Goal: Task Accomplishment & Management: Use online tool/utility

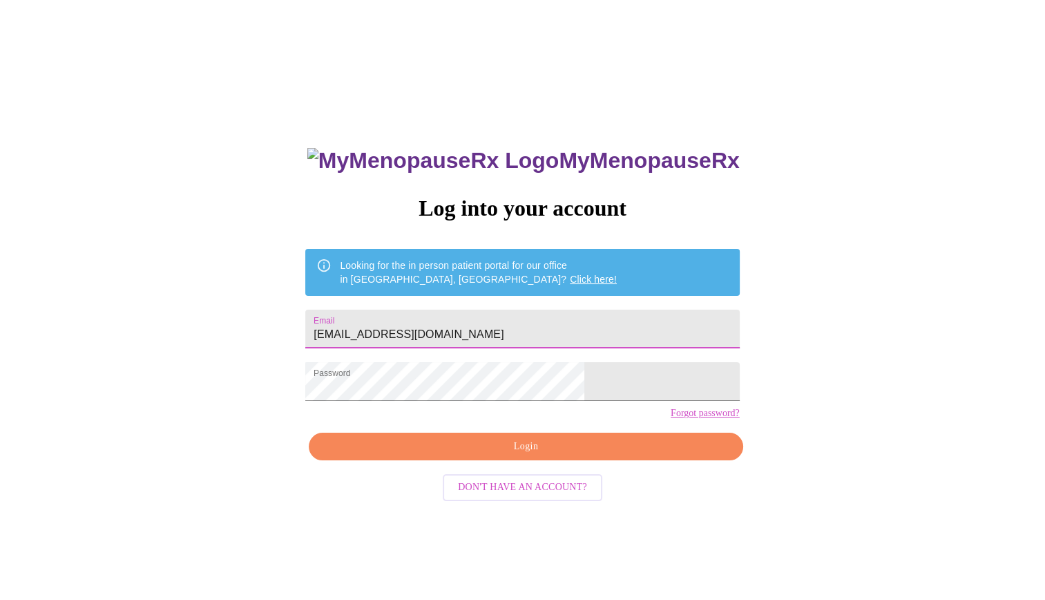
click at [452, 455] on span "Login" at bounding box center [526, 446] width 402 height 17
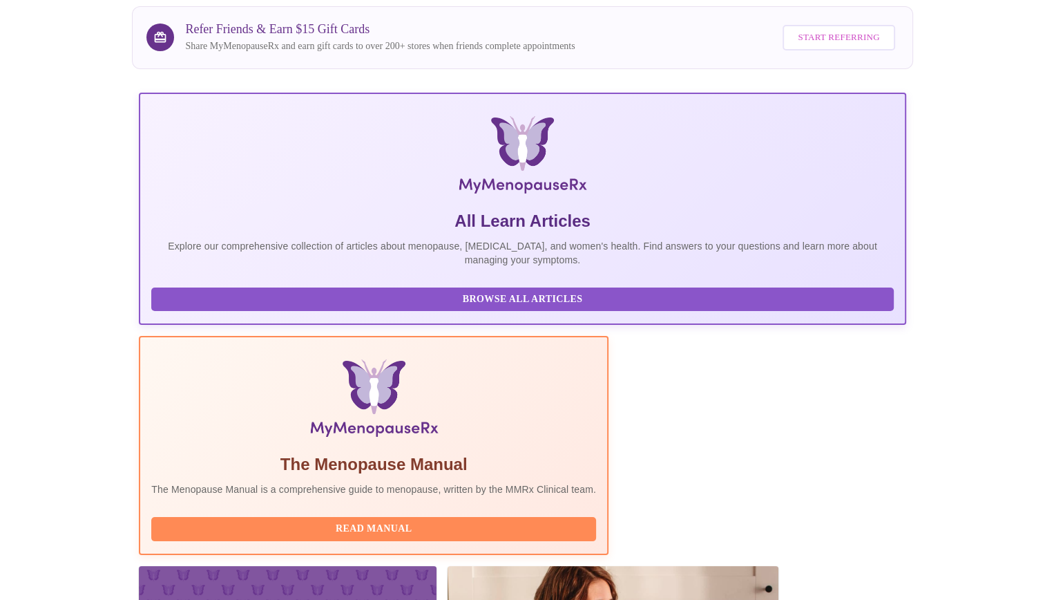
scroll to position [155, 0]
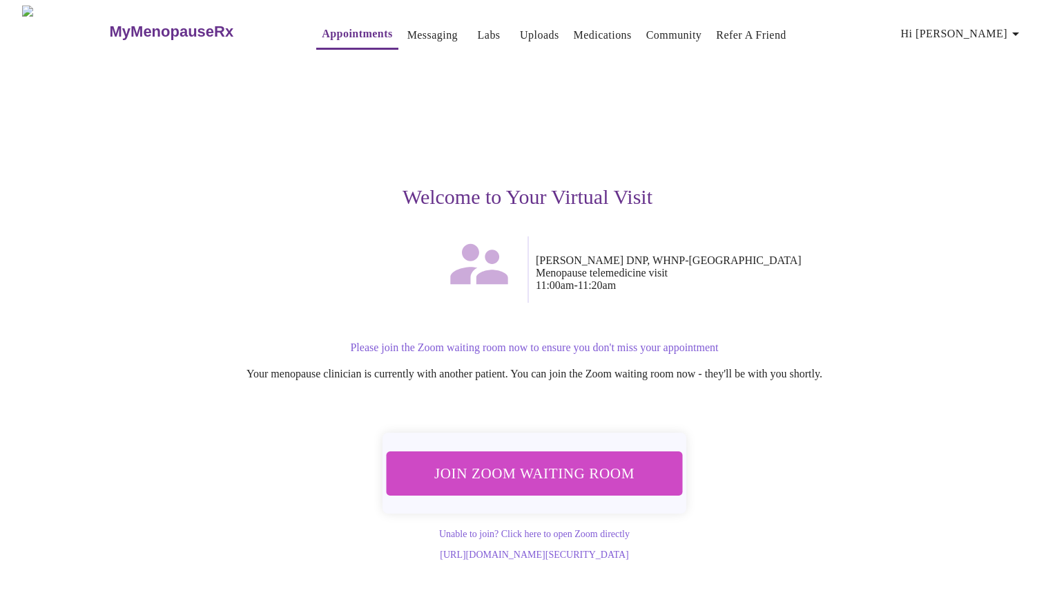
click at [630, 482] on button "Join Zoom Waiting Room" at bounding box center [535, 473] width 296 height 44
copy p "[PERSON_NAME] DNP, WHNP-[GEOGRAPHIC_DATA]"
